Goal: Transaction & Acquisition: Purchase product/service

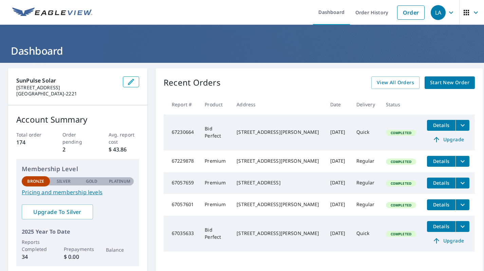
click at [447, 79] on span "Start New Order" at bounding box center [449, 82] width 39 height 8
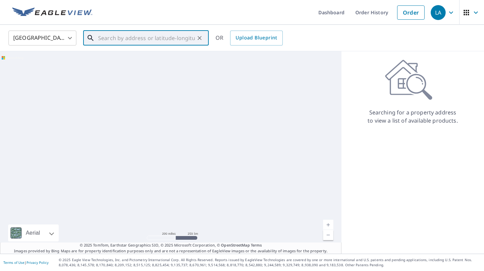
click at [110, 36] on input "text" at bounding box center [146, 38] width 97 height 19
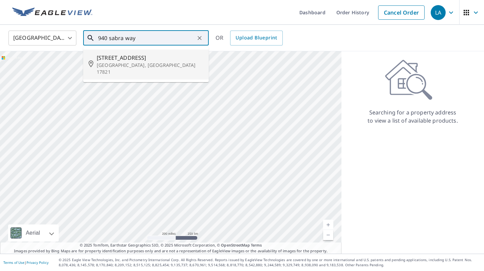
click at [149, 60] on span "[STREET_ADDRESS]" at bounding box center [150, 58] width 107 height 8
type input "[STREET_ADDRESS]"
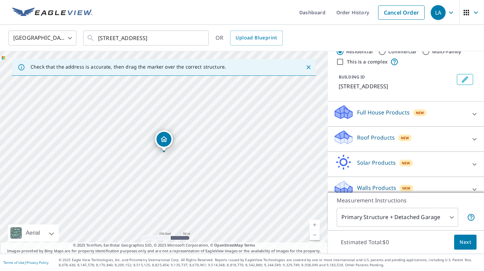
scroll to position [19, 0]
click at [454, 144] on div "Roof Products New" at bounding box center [400, 139] width 133 height 19
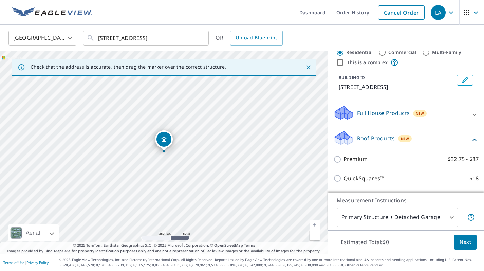
scroll to position [46, 0]
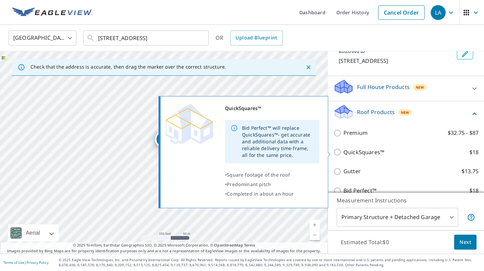
click at [337, 150] on input "QuickSquares™ $18" at bounding box center [339, 152] width 10 height 8
checkbox input "true"
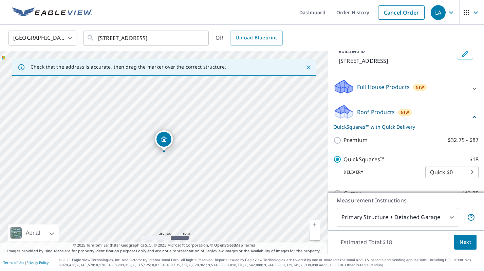
click at [450, 217] on body "LA LA Dashboard Order History Cancel Order LA United States US ​ [STREET_ADDRES…" at bounding box center [242, 135] width 484 height 271
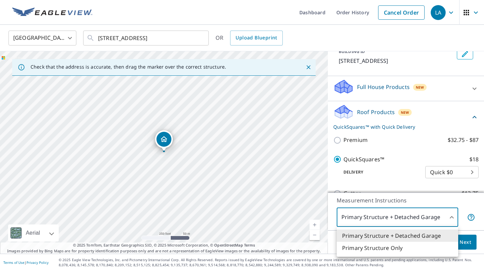
click at [405, 247] on li "Primary Structure Only" at bounding box center [398, 248] width 122 height 12
type input "2"
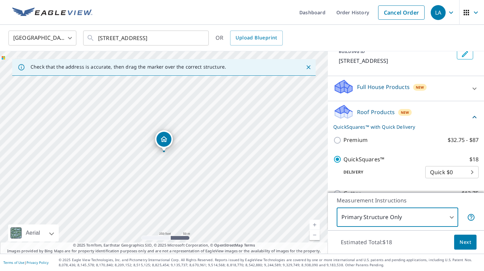
click at [460, 245] on span "Next" at bounding box center [466, 242] width 12 height 8
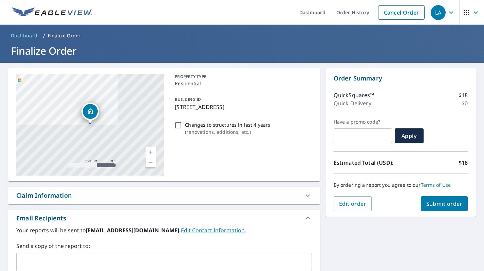
click at [451, 200] on button "Submit order" at bounding box center [444, 203] width 47 height 15
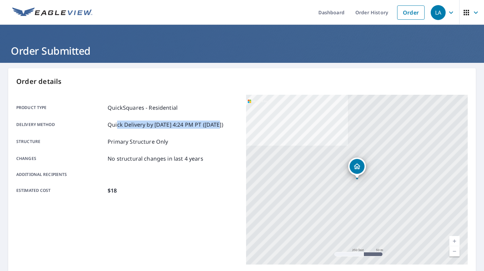
drag, startPoint x: 117, startPoint y: 127, endPoint x: 222, endPoint y: 125, distance: 105.7
click at [222, 126] on p "Quick Delivery by [DATE] 4:24 PM PT ([DATE])" at bounding box center [166, 125] width 116 height 8
click at [219, 146] on div "Product type QuickSquares - Residential Delivery method Quick Delivery by [DATE…" at bounding box center [127, 149] width 222 height 91
